Goal: Check status: Check status

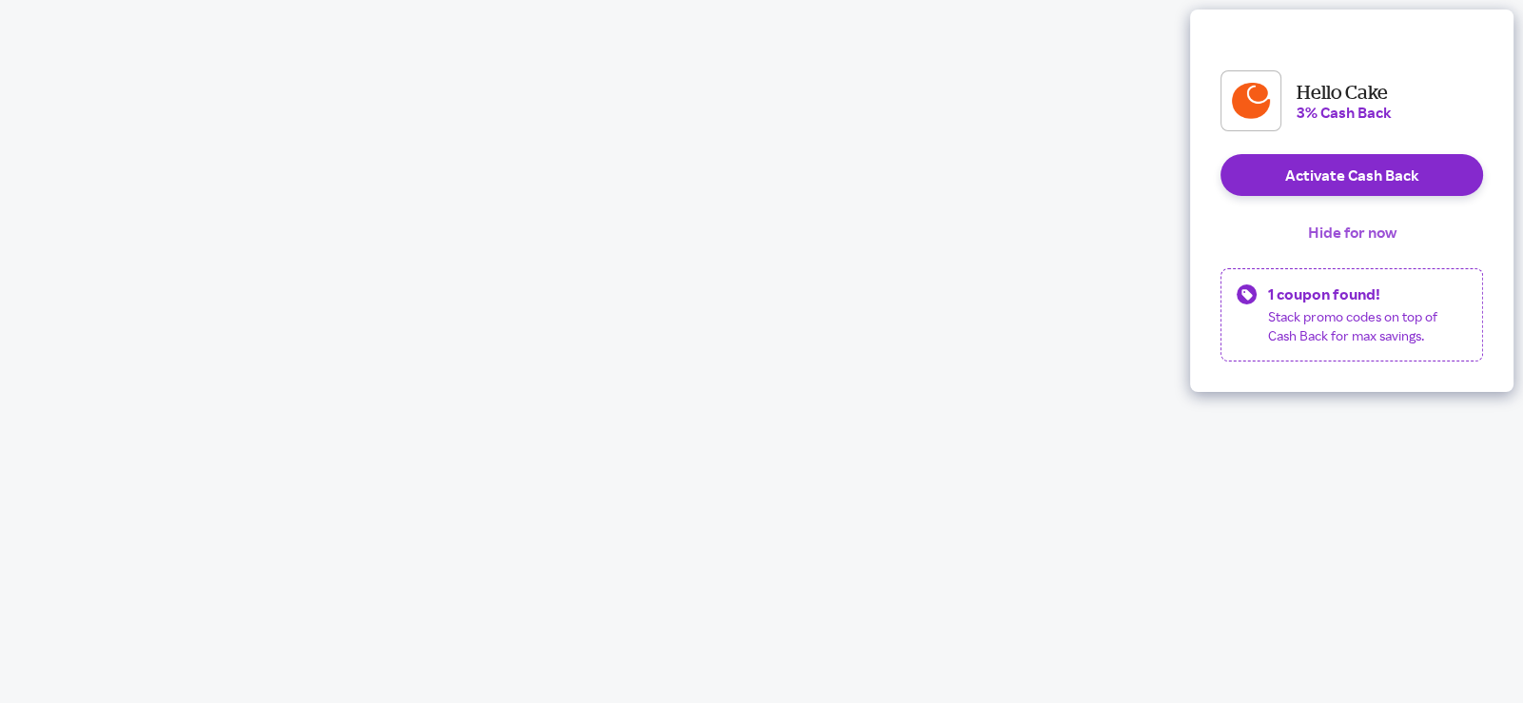
click at [1341, 251] on button "Hide for now" at bounding box center [1352, 232] width 119 height 42
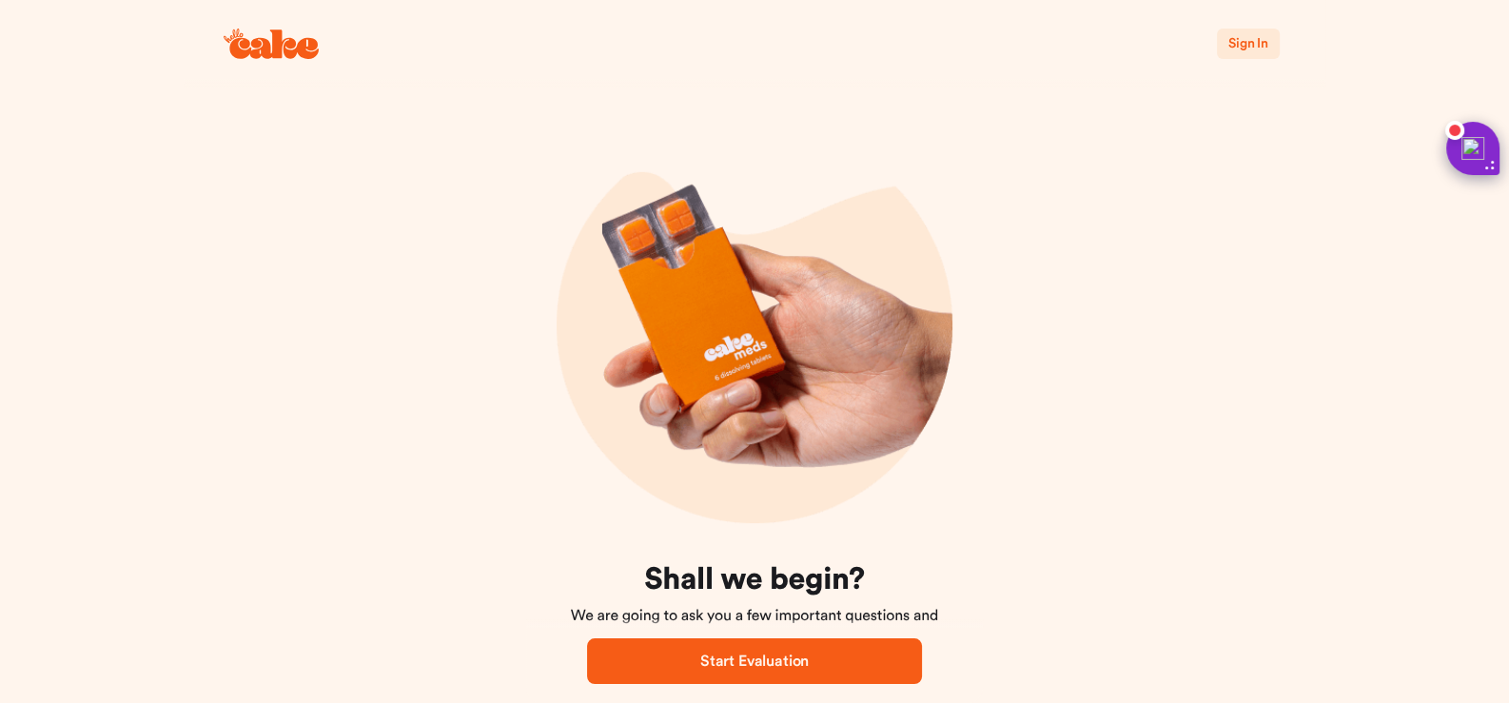
click at [1261, 34] on span "Sign In" at bounding box center [1248, 43] width 40 height 19
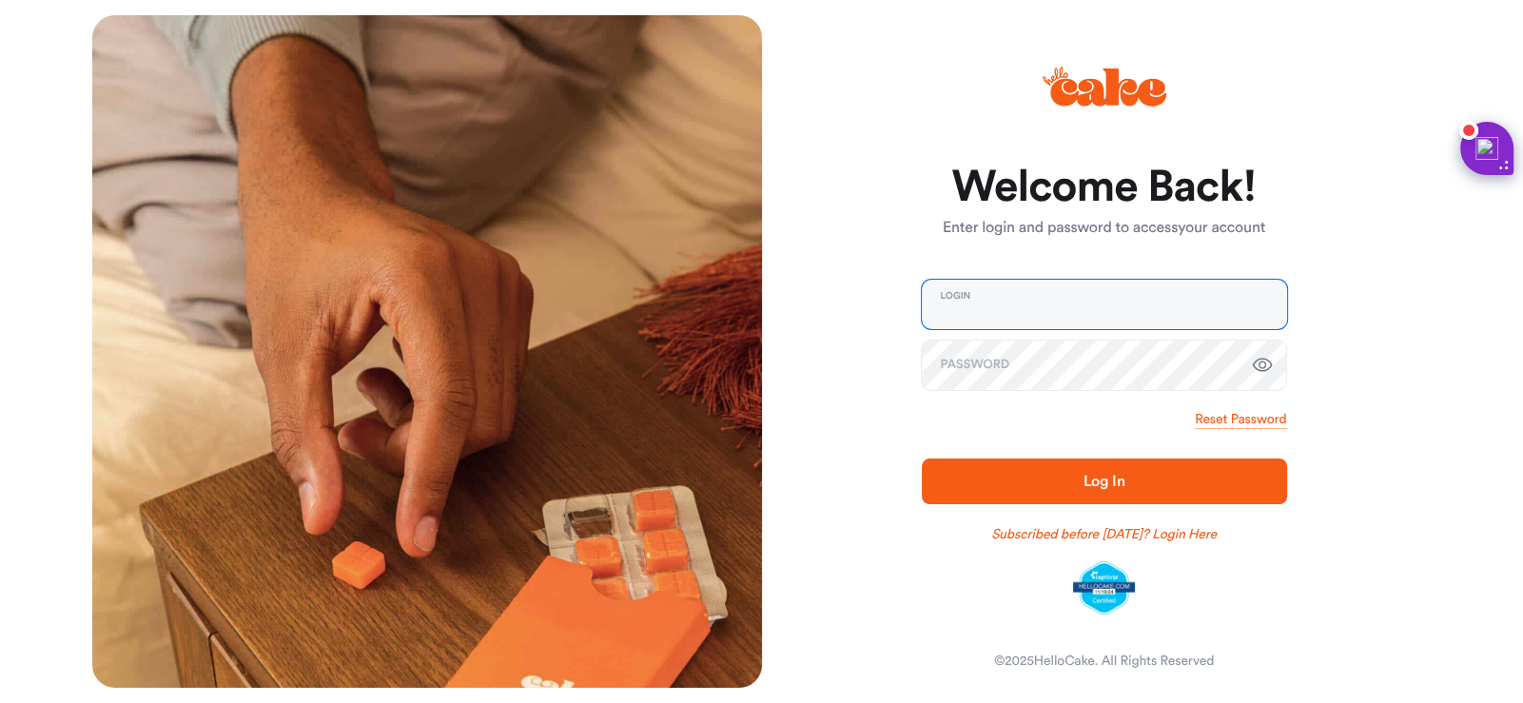
click at [1082, 300] on input "email" at bounding box center [1104, 304] width 365 height 49
type input "**********"
click at [1029, 484] on span "Log In" at bounding box center [1104, 481] width 304 height 23
click at [1033, 509] on div "Subscribed before Nov 1 2024? Login Here" at bounding box center [1104, 525] width 365 height 42
click at [1027, 492] on span "Log In" at bounding box center [1104, 481] width 304 height 23
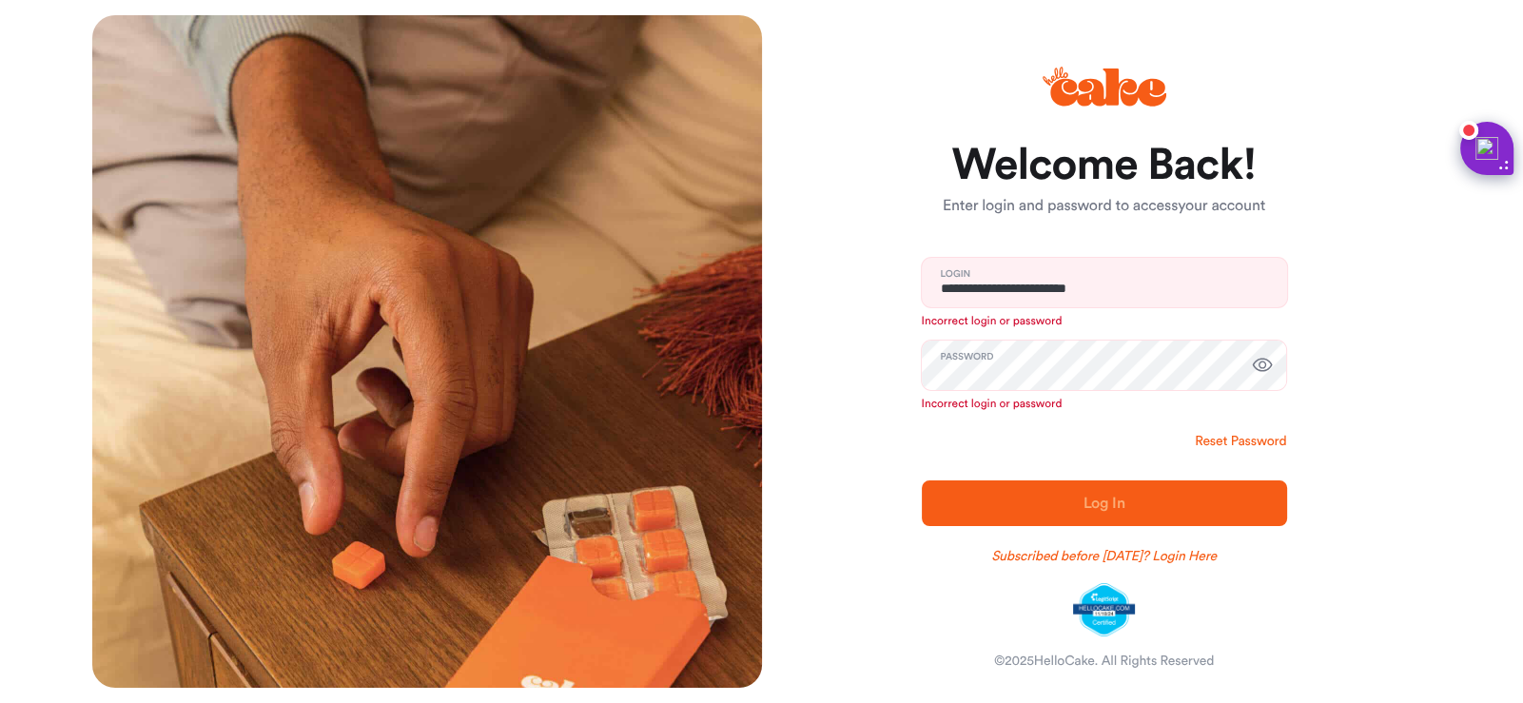
click at [1269, 432] on link "Reset Password" at bounding box center [1240, 441] width 91 height 19
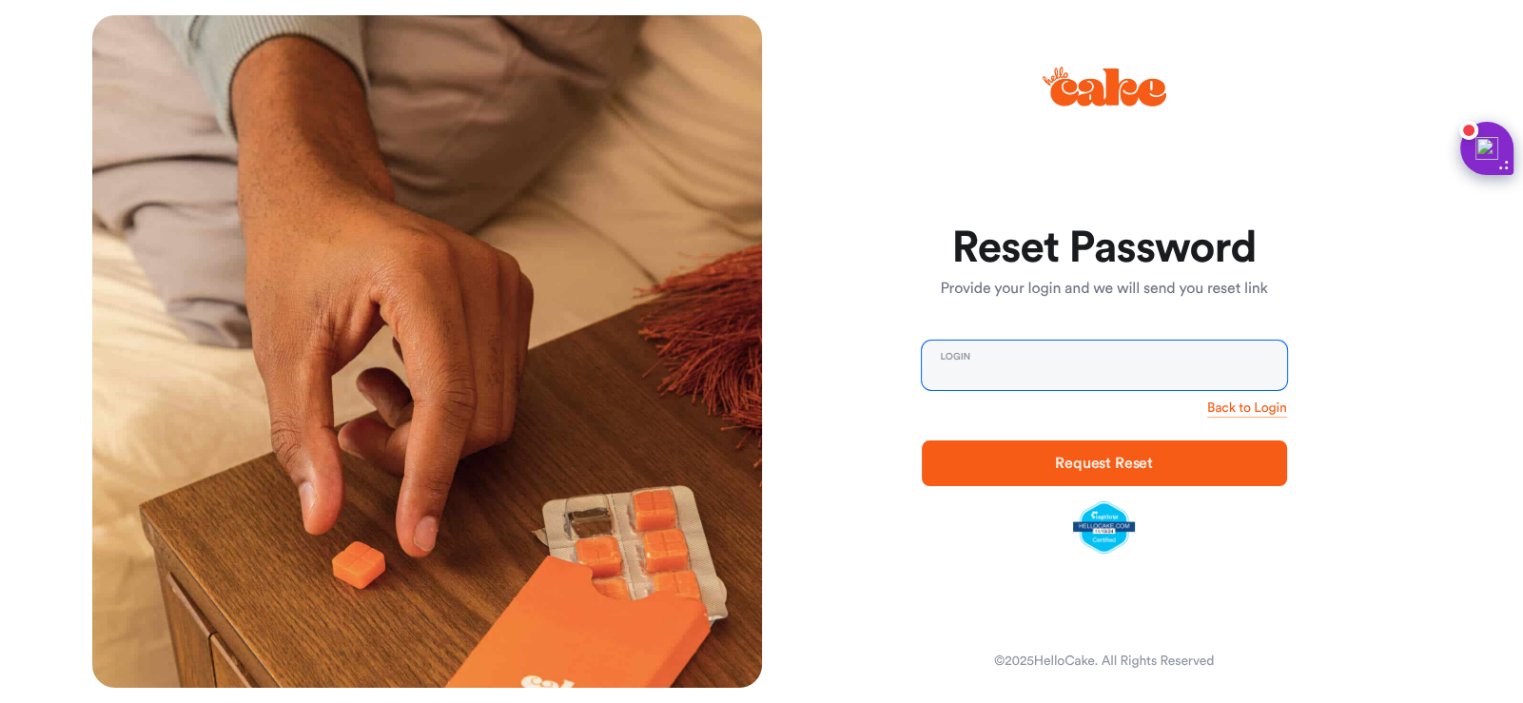
click at [1036, 375] on input "email" at bounding box center [1104, 365] width 365 height 49
type input "**********"
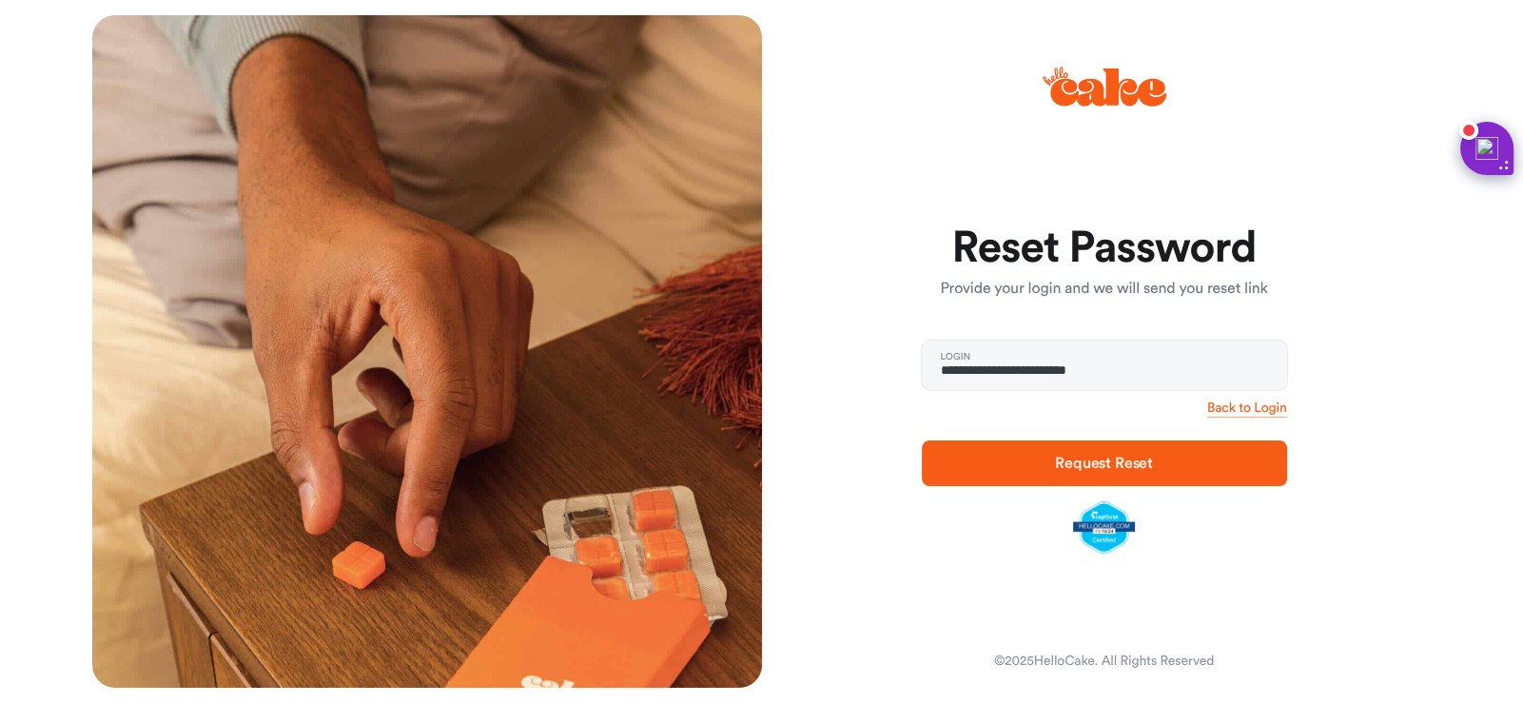
click at [1042, 461] on span "Request Reset" at bounding box center [1104, 463] width 304 height 23
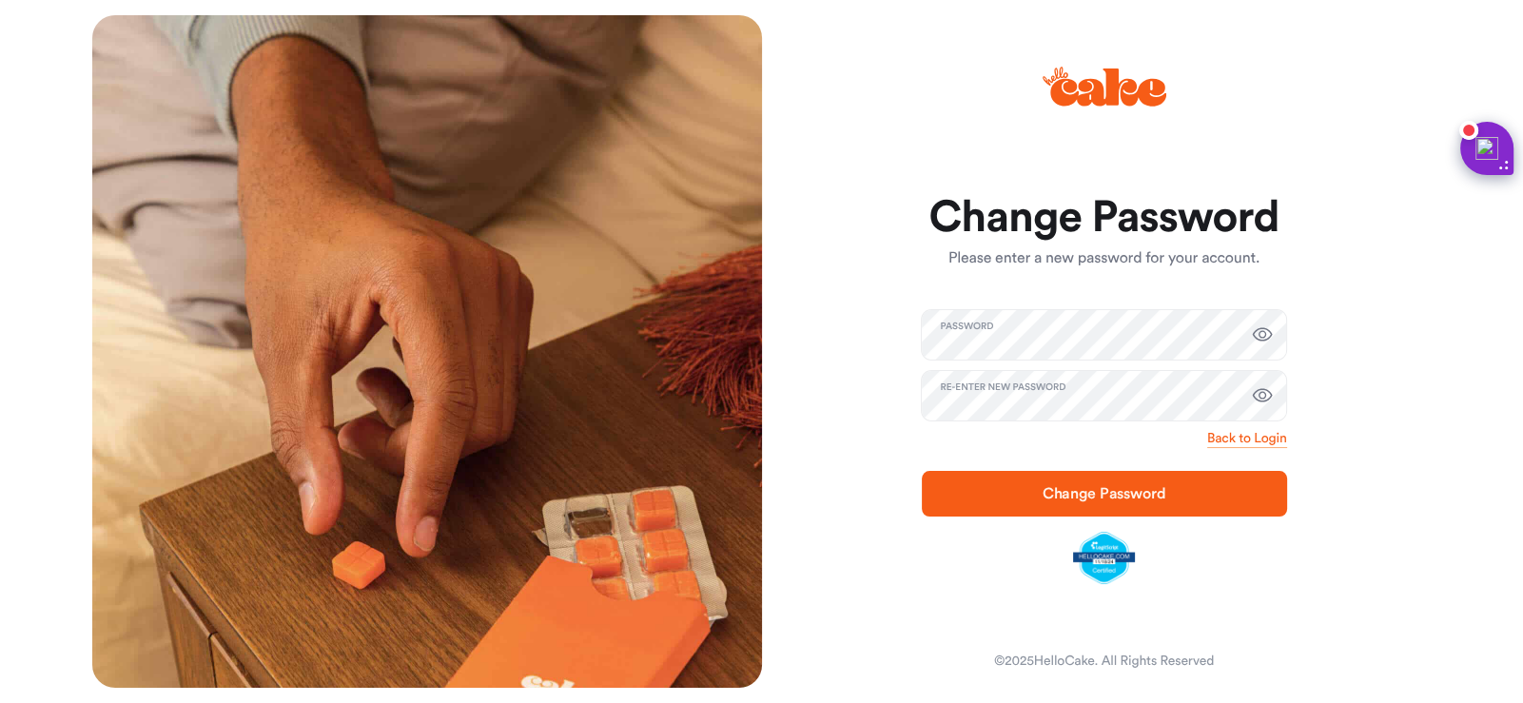
click at [1028, 482] on span "Change Password" at bounding box center [1104, 493] width 304 height 23
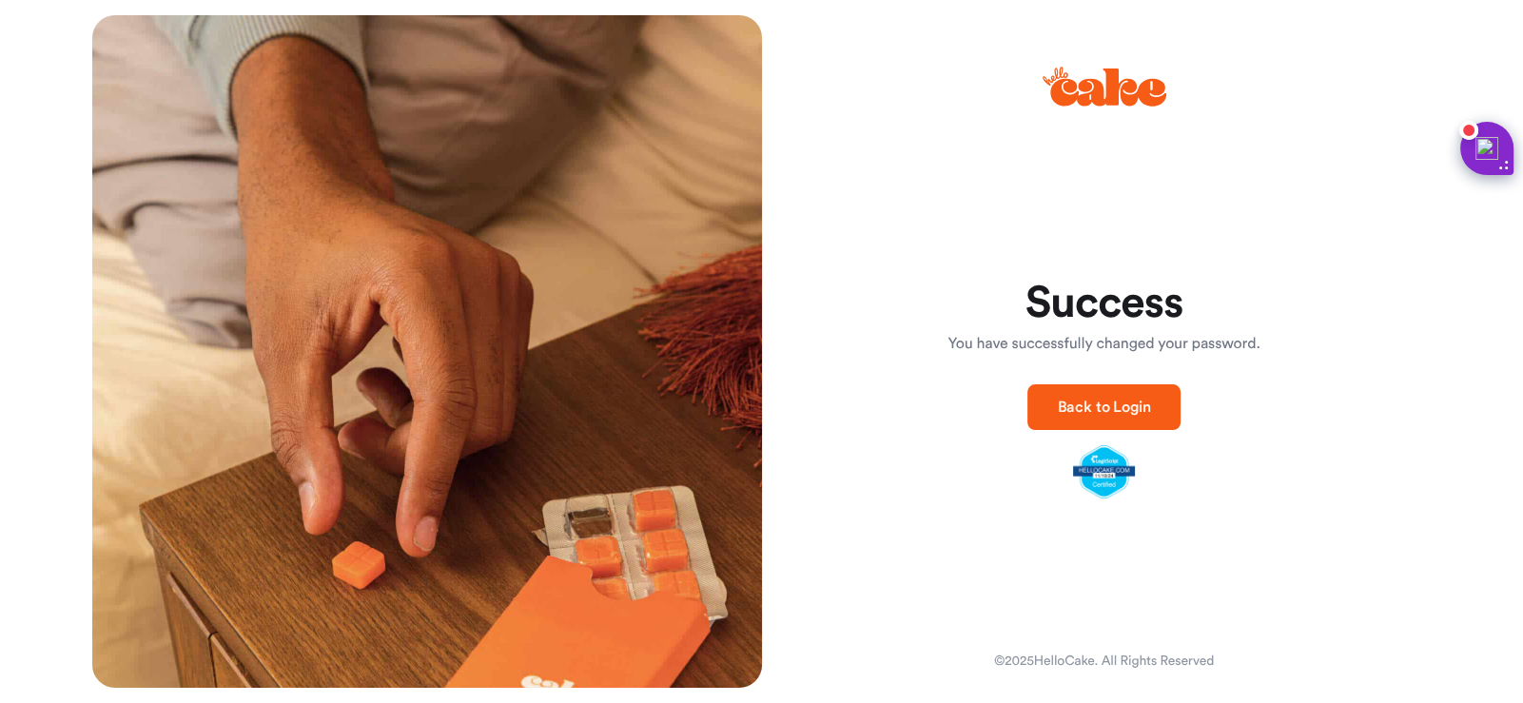
click at [1085, 400] on span "Back to Login" at bounding box center [1104, 407] width 93 height 15
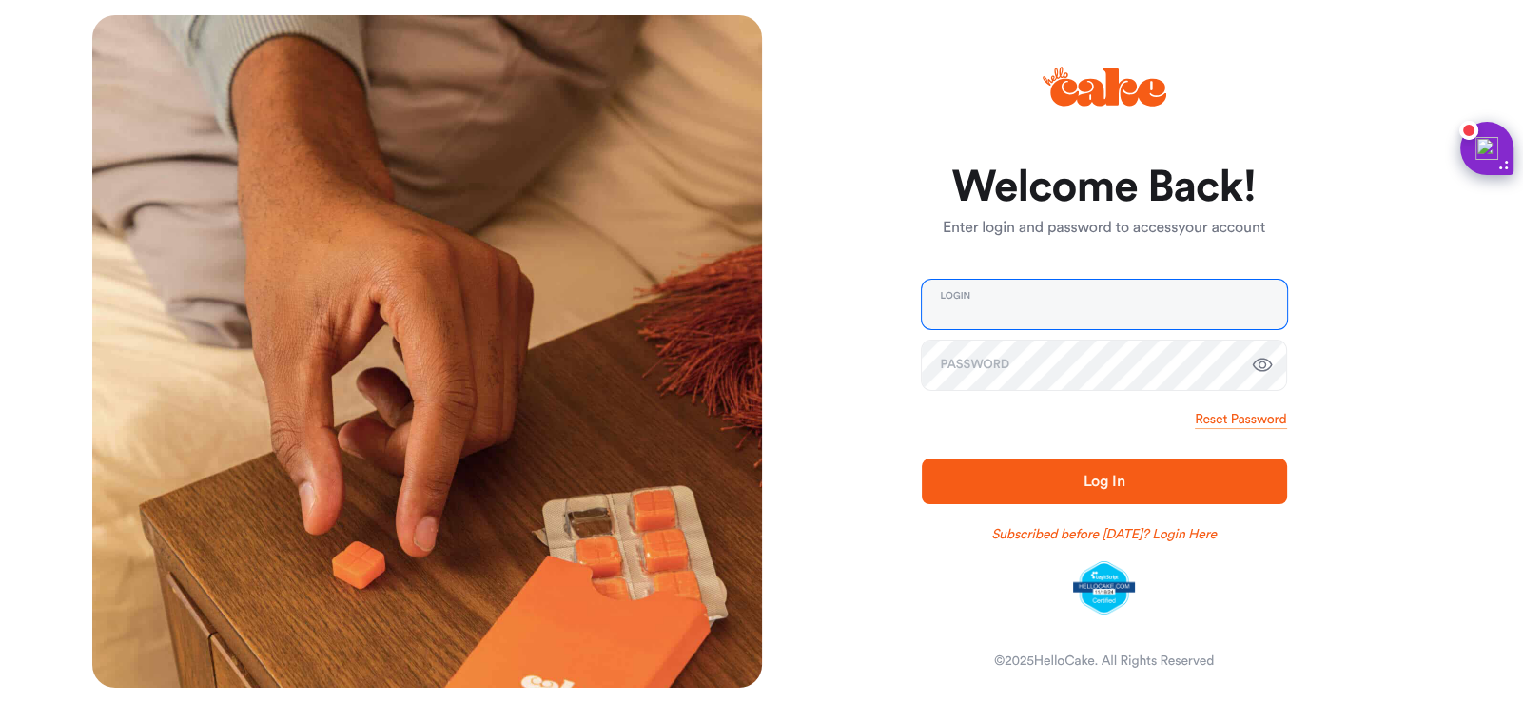
type input "**********"
click at [1049, 488] on span "Log In" at bounding box center [1104, 481] width 304 height 23
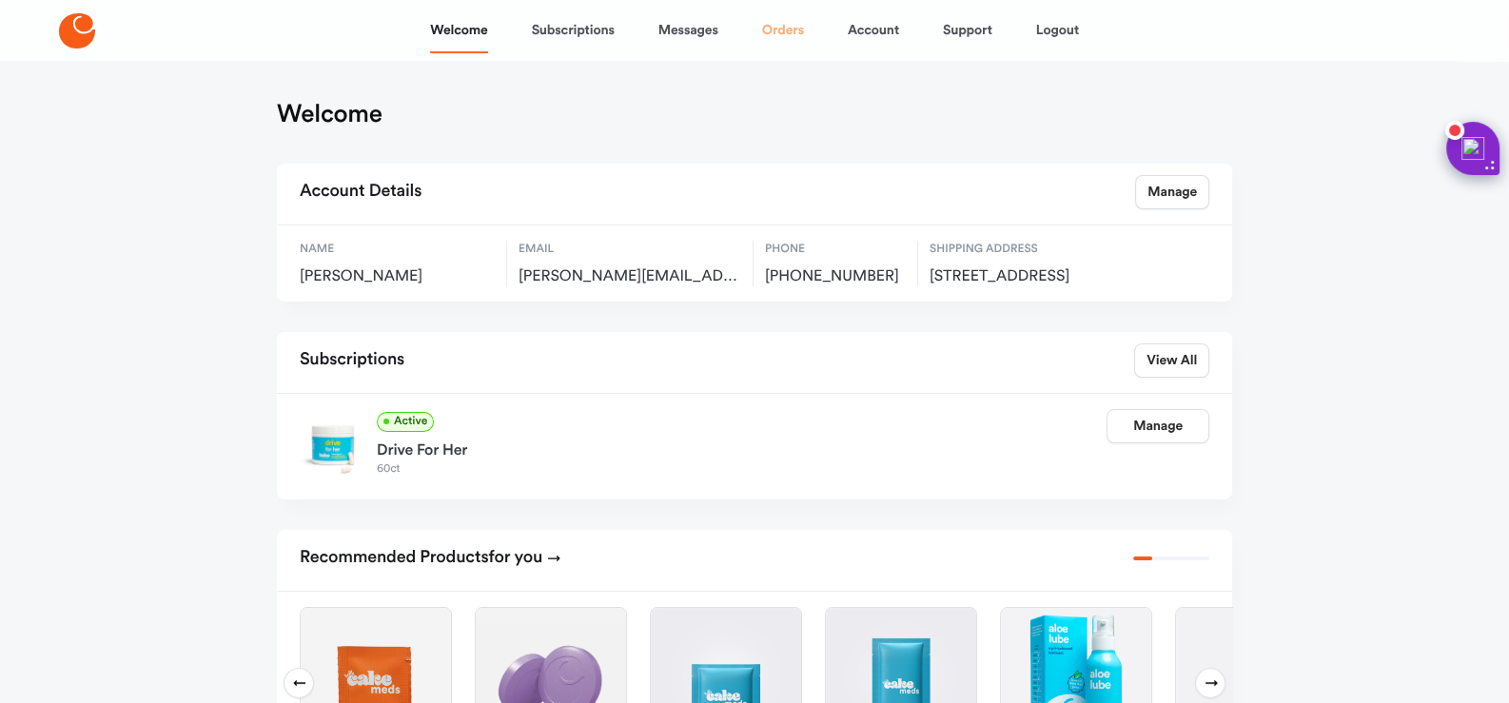
click at [787, 23] on link "Orders" at bounding box center [783, 31] width 42 height 46
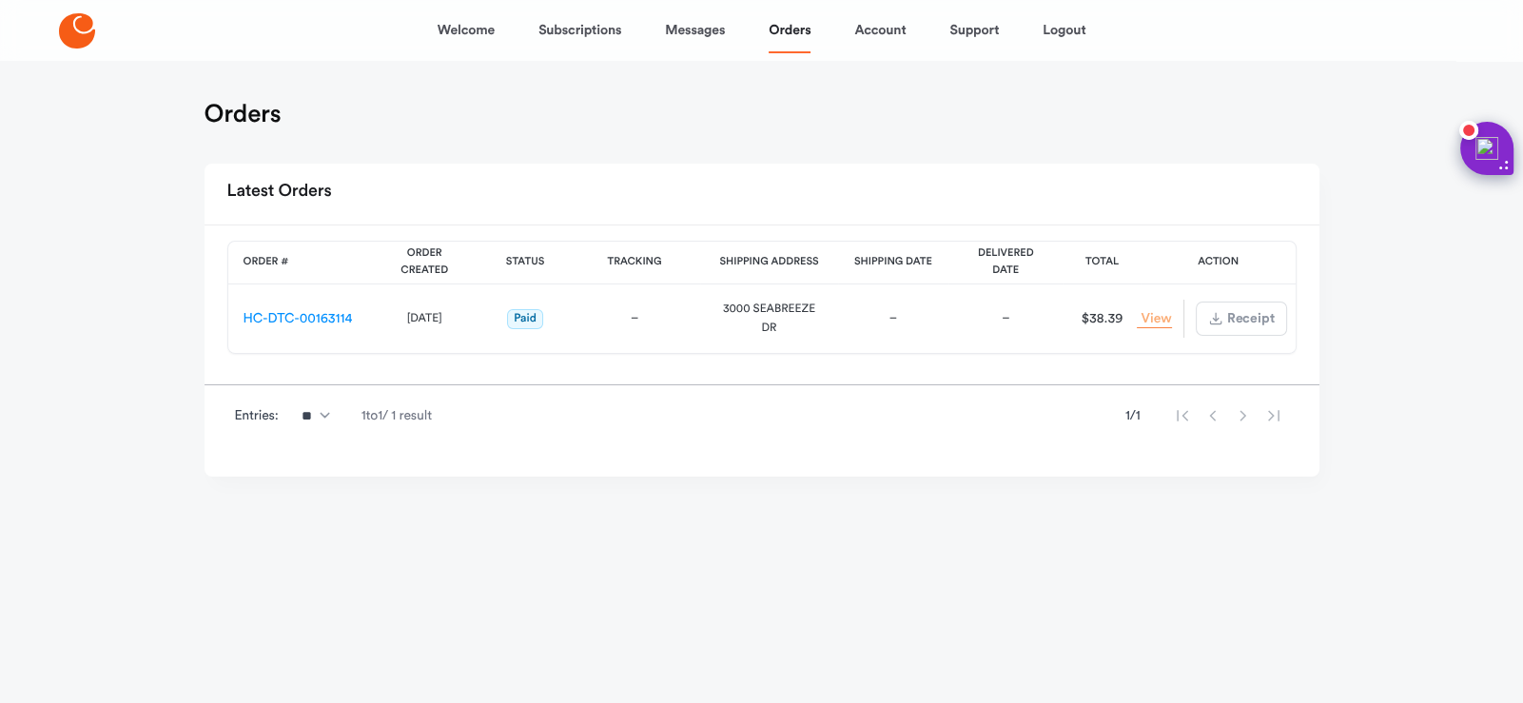
click at [1150, 321] on link "View Order" at bounding box center [1154, 319] width 34 height 18
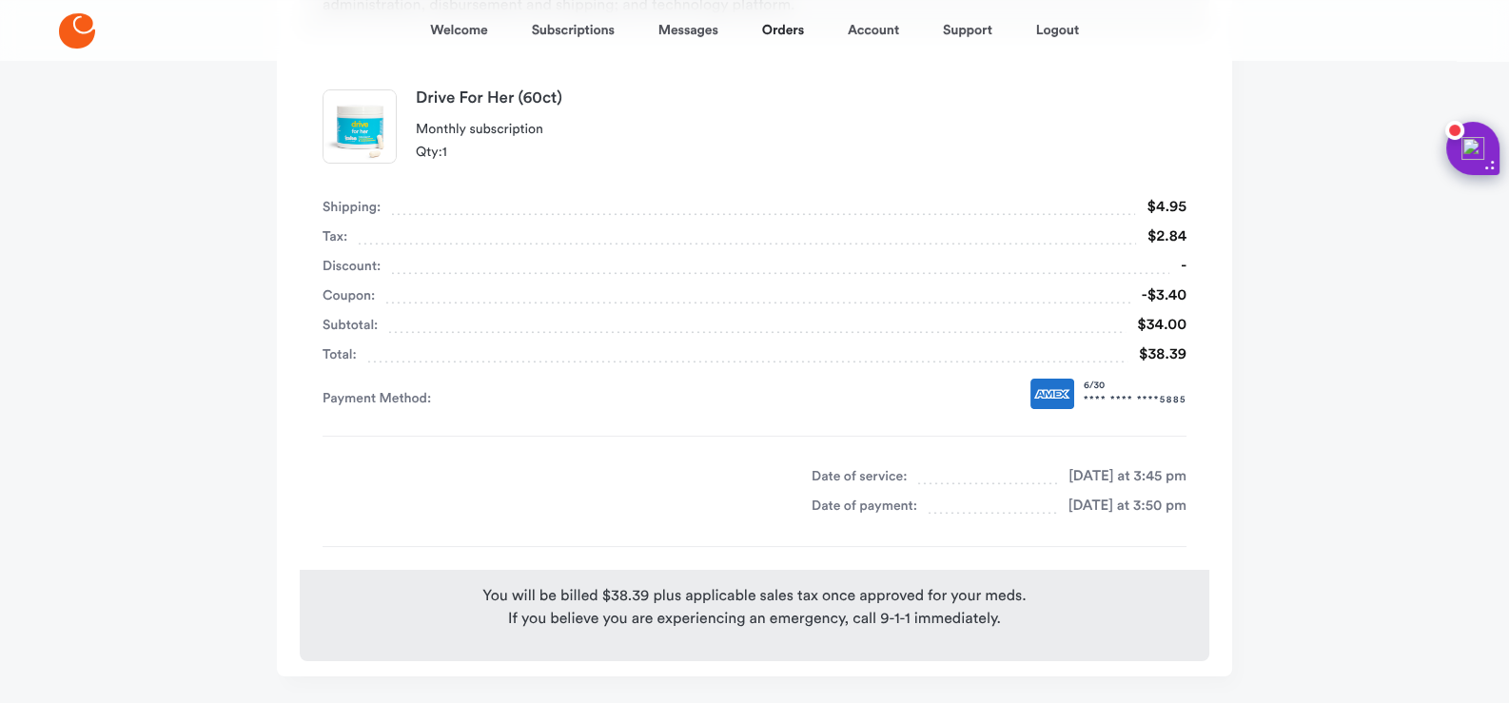
scroll to position [366, 0]
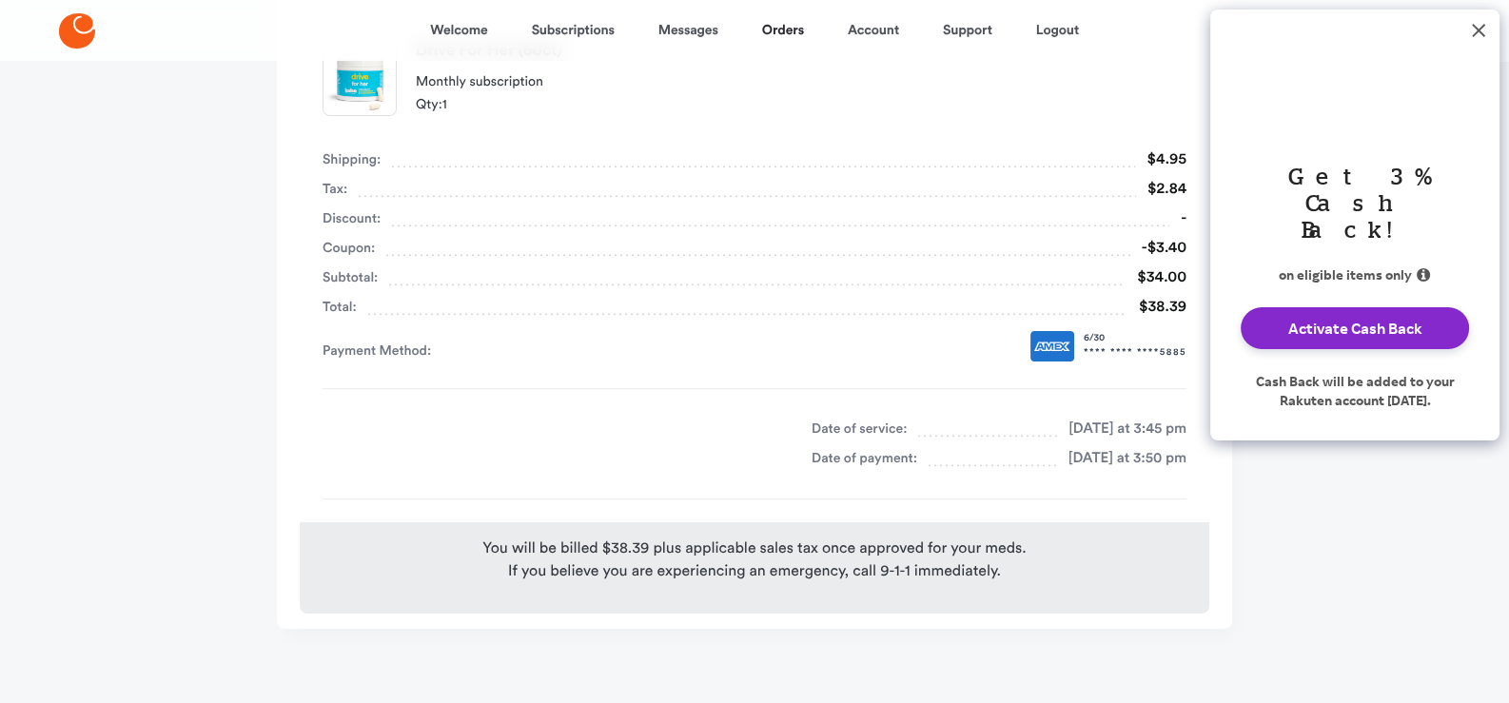
click at [1480, 41] on button "Dismiss Rakuten Cash Back message" at bounding box center [1479, 31] width 42 height 42
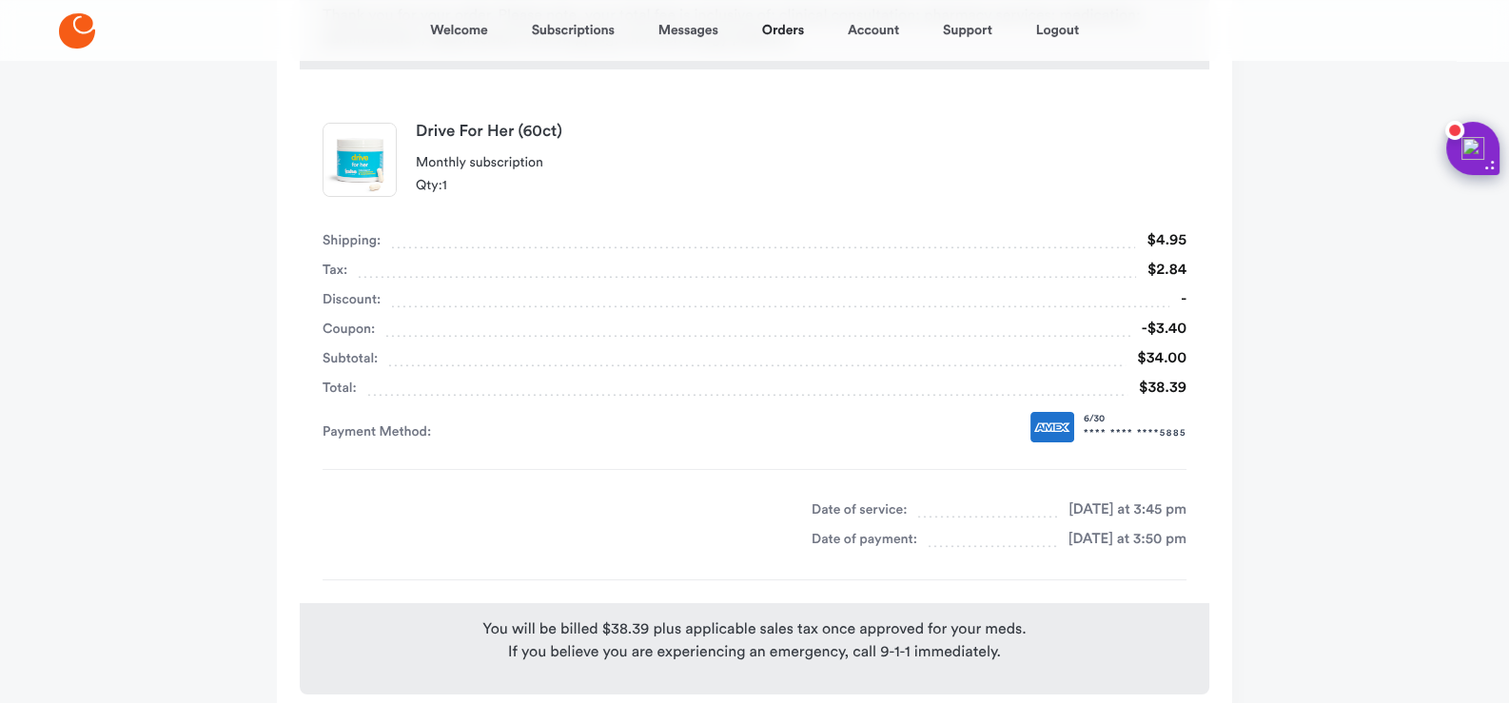
scroll to position [0, 0]
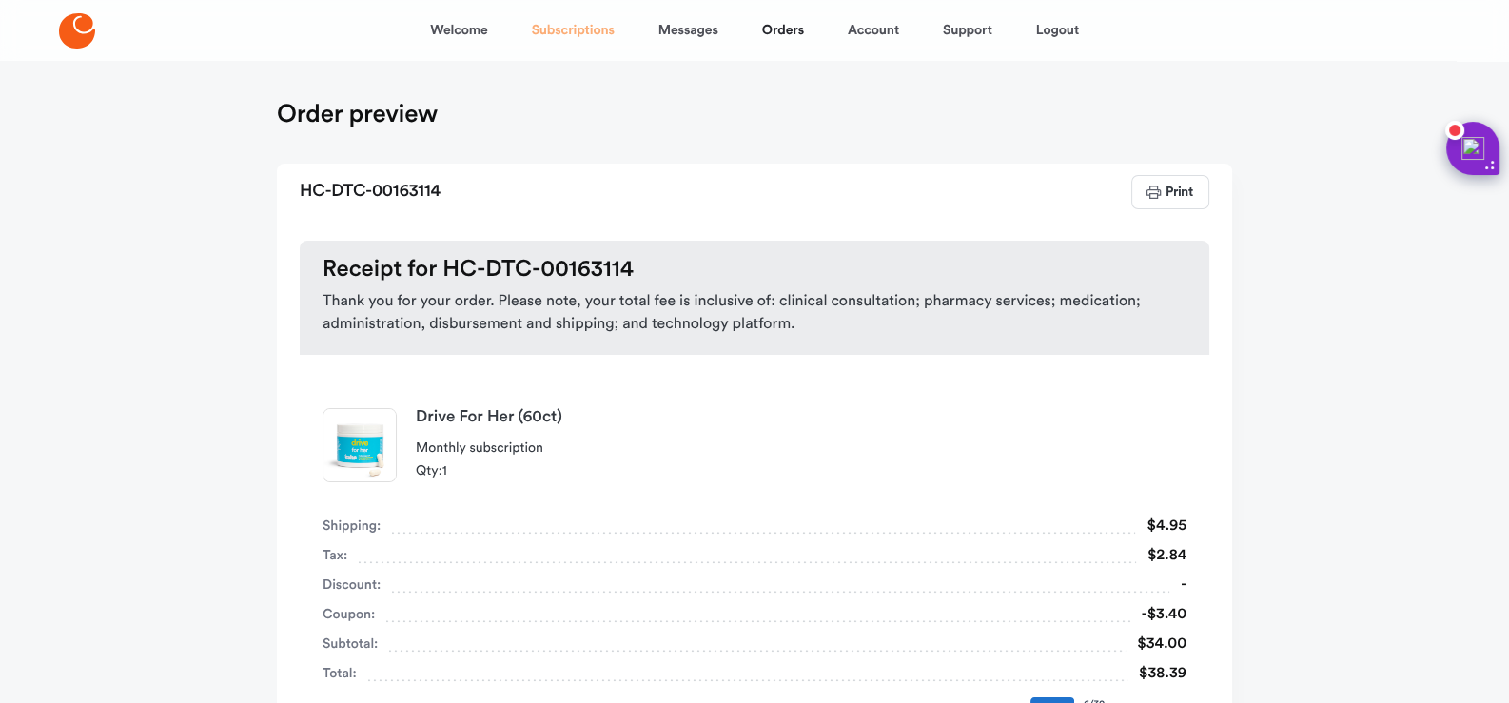
click at [586, 32] on link "Subscriptions" at bounding box center [573, 31] width 83 height 46
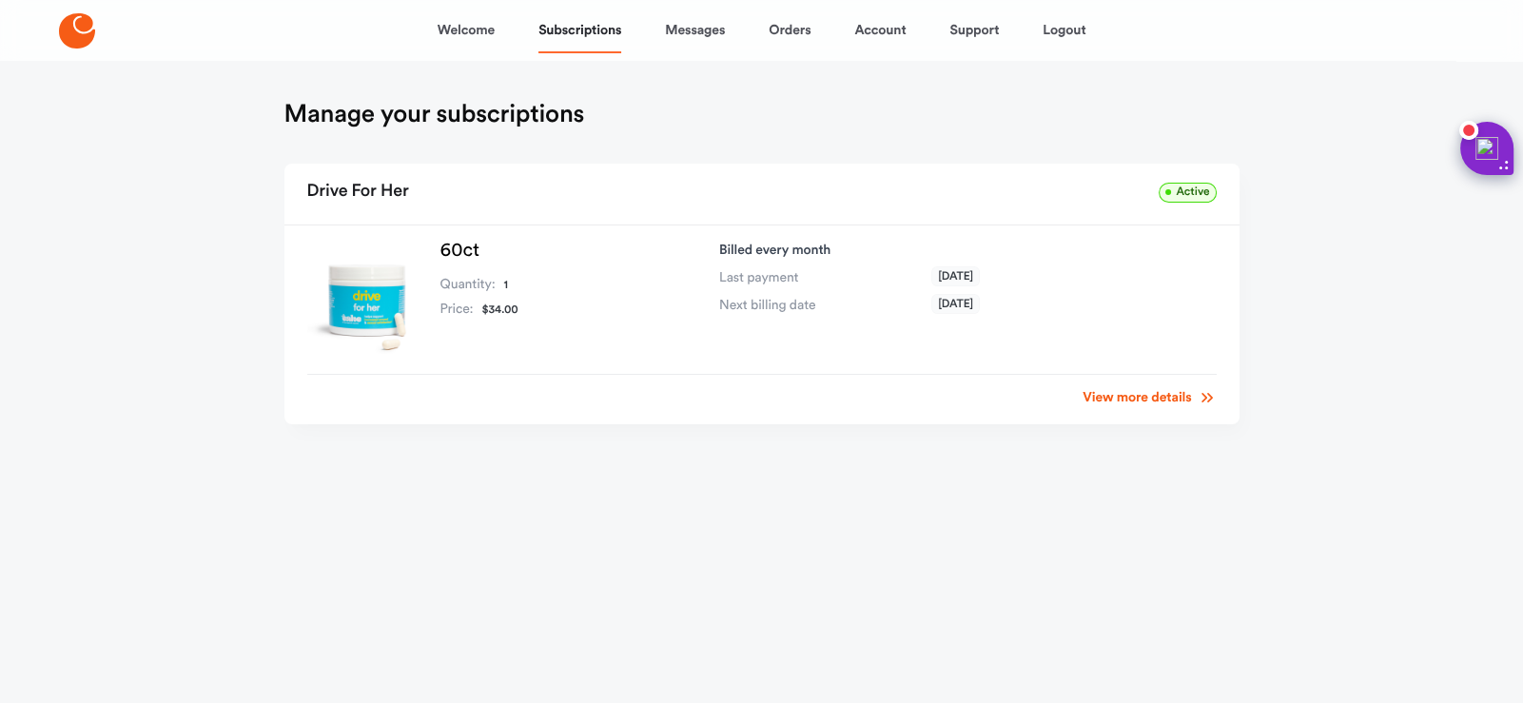
click at [1161, 400] on link "View more details" at bounding box center [1149, 397] width 133 height 19
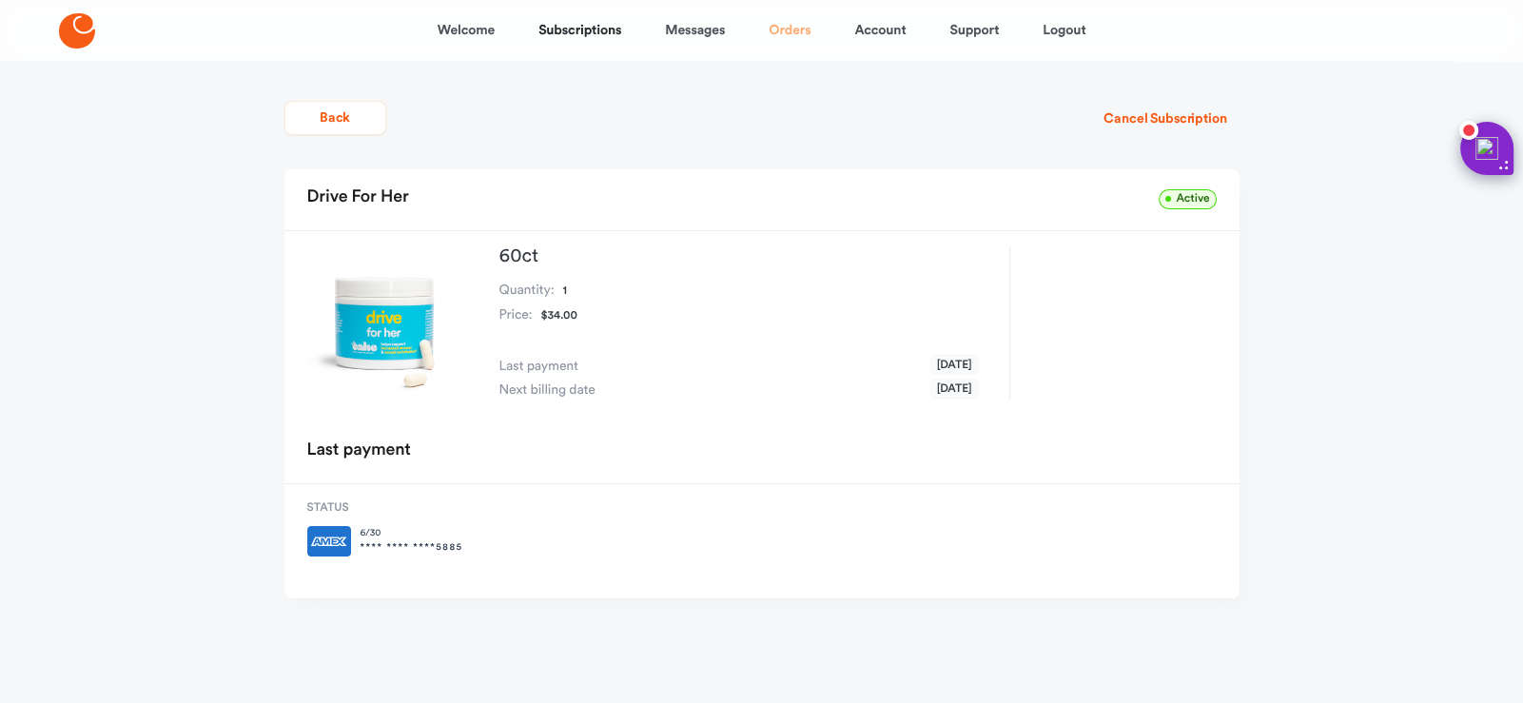
click at [800, 28] on link "Orders" at bounding box center [790, 31] width 42 height 46
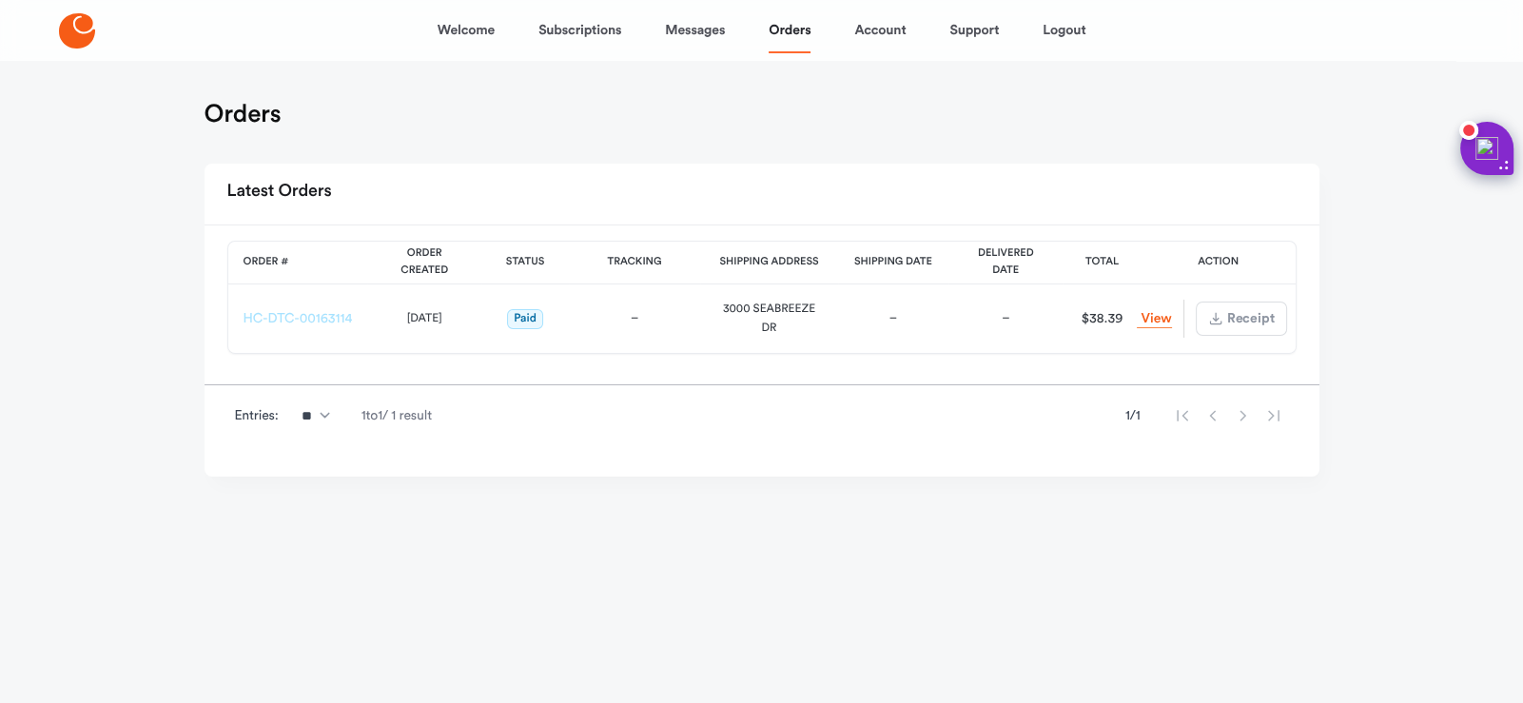
click at [313, 313] on link "HC-DTC-00163114" at bounding box center [298, 318] width 109 height 13
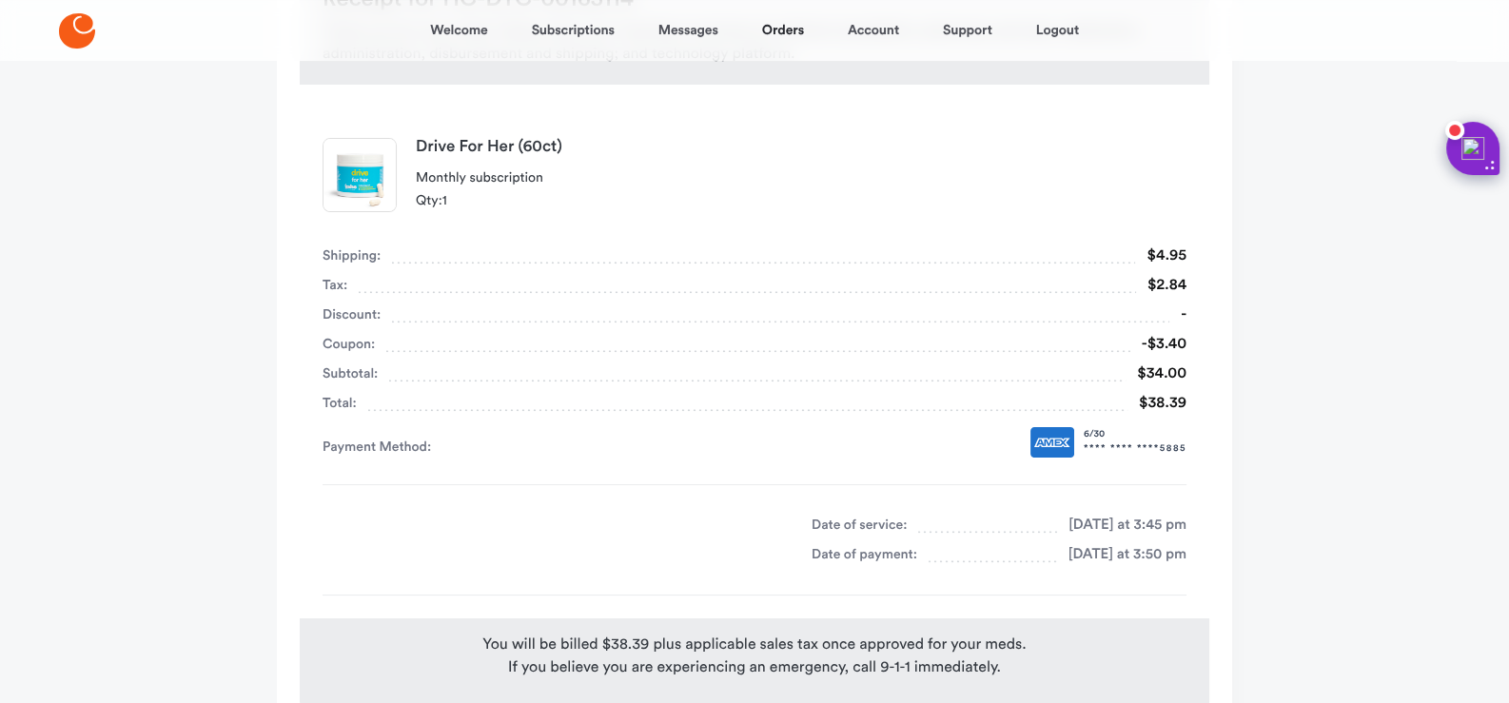
scroll to position [285, 0]
